Goal: Navigation & Orientation: Find specific page/section

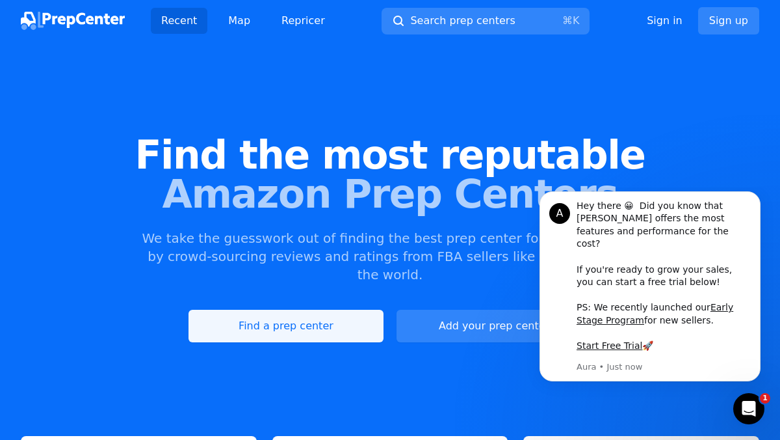
click at [329, 310] on link "Find a prep center" at bounding box center [286, 326] width 195 height 33
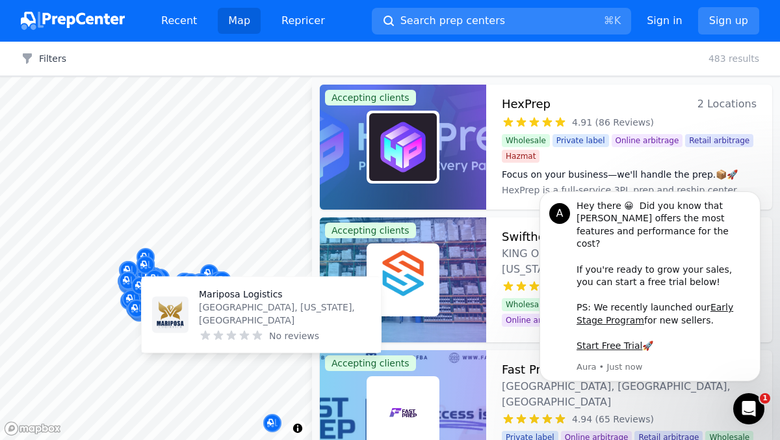
click at [186, 337] on body "Recent Map Repricer Search prep centers ⌘ K Open main menu Sign in Sign up Filt…" at bounding box center [390, 220] width 780 height 440
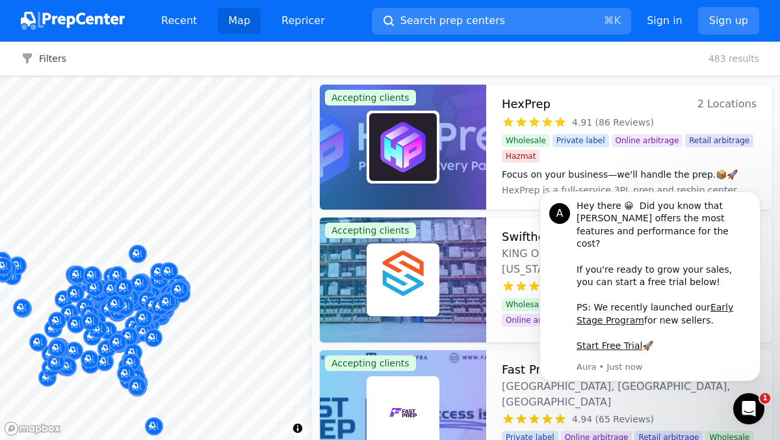
click at [267, 241] on body "Recent Map Repricer Search prep centers ⌘ K Open main menu Sign in Sign up Filt…" at bounding box center [390, 220] width 780 height 440
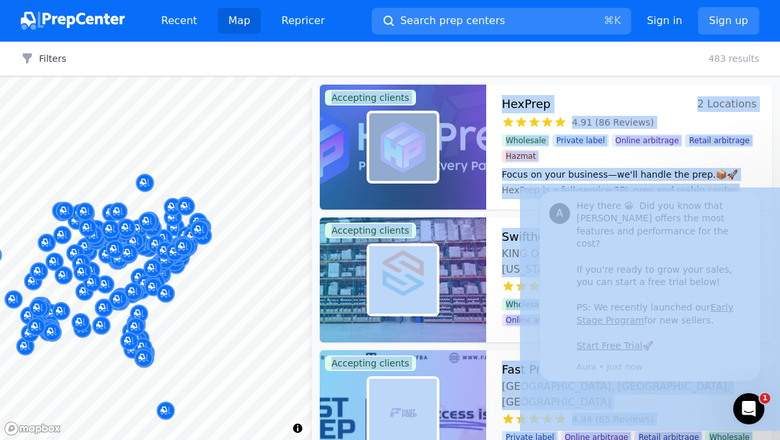
click at [218, 307] on div at bounding box center [278, 305] width 250 height 10
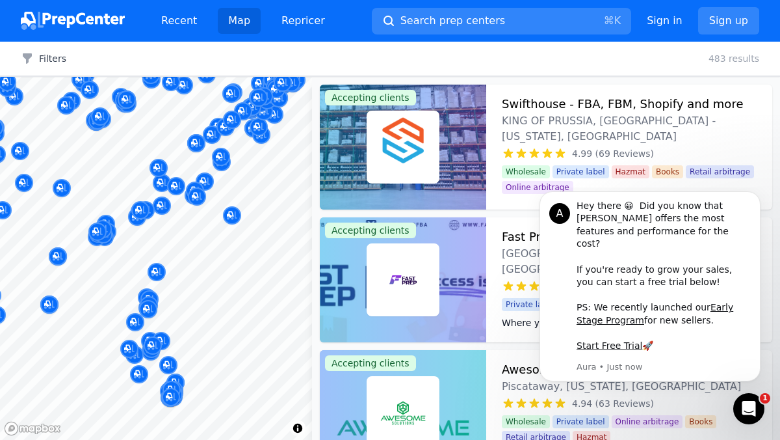
click at [161, 300] on div at bounding box center [278, 305] width 250 height 10
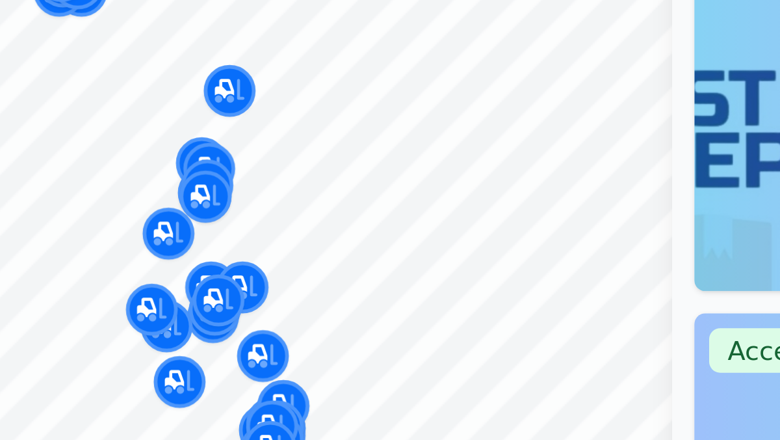
click at [210, 356] on div at bounding box center [274, 361] width 250 height 10
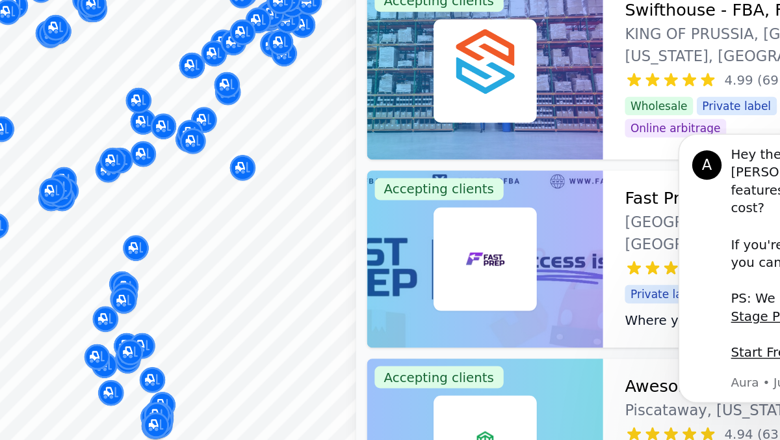
drag, startPoint x: 198, startPoint y: 329, endPoint x: 280, endPoint y: 330, distance: 81.9
click at [281, 330] on div at bounding box center [201, 331] width 250 height 10
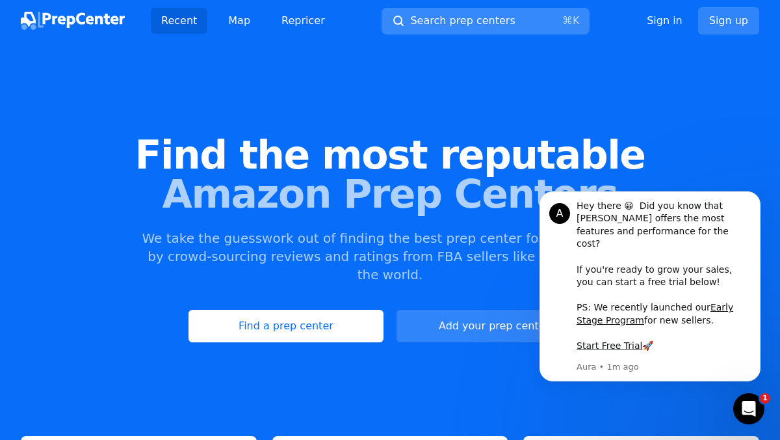
click at [473, 8] on button "Search prep centers ⌘ K" at bounding box center [486, 21] width 208 height 27
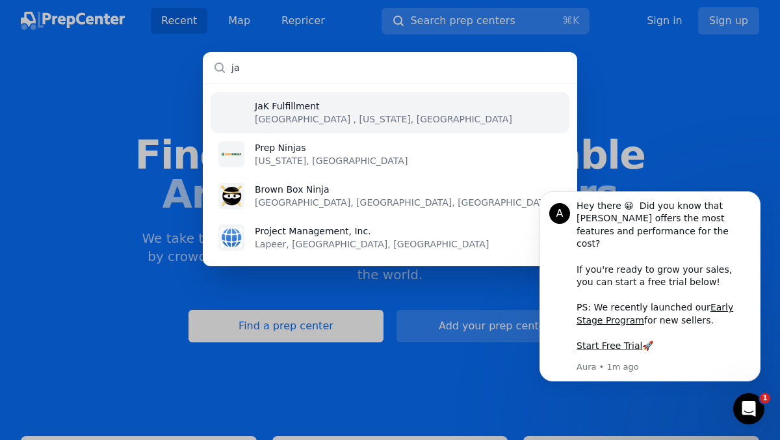
type input "j"
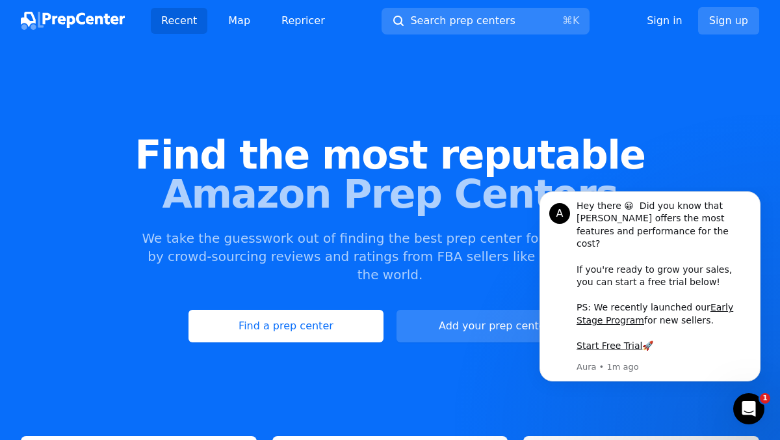
click at [287, 29] on div at bounding box center [390, 220] width 780 height 440
click at [287, 25] on link "Repricer" at bounding box center [303, 21] width 64 height 26
click at [228, 14] on link "Map" at bounding box center [239, 21] width 43 height 26
